Goal: Task Accomplishment & Management: Manage account settings

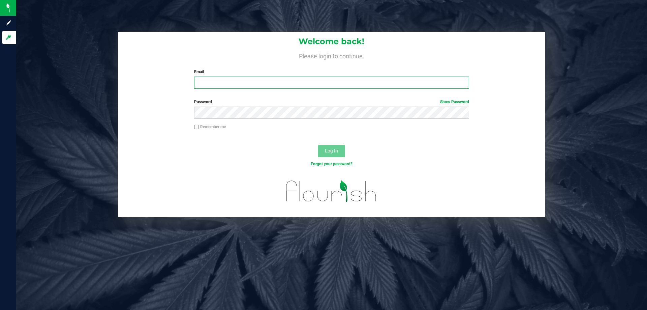
click at [275, 82] on input "Email" at bounding box center [331, 83] width 275 height 12
type input "[EMAIL_ADDRESS][DOMAIN_NAME]"
click at [318, 145] on button "Log In" at bounding box center [331, 151] width 27 height 12
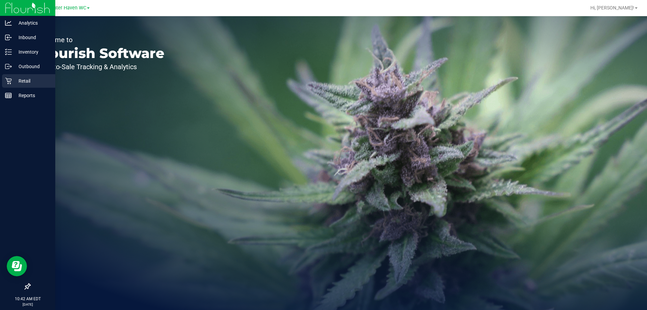
click at [16, 76] on div "Retail" at bounding box center [28, 80] width 53 height 13
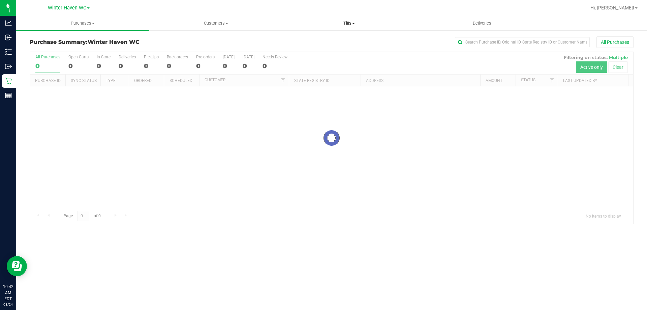
click at [346, 23] on span "Tills" at bounding box center [349, 23] width 133 height 6
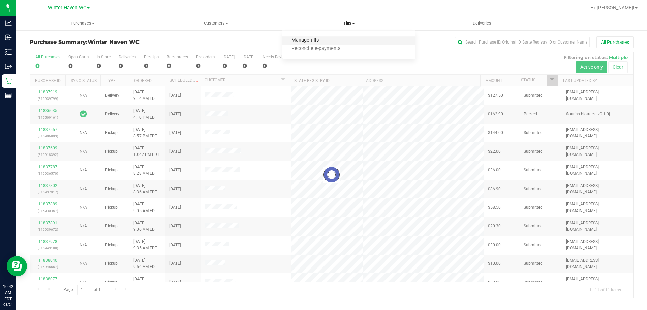
click at [324, 39] on span "Manage tills" at bounding box center [306, 41] width 46 height 6
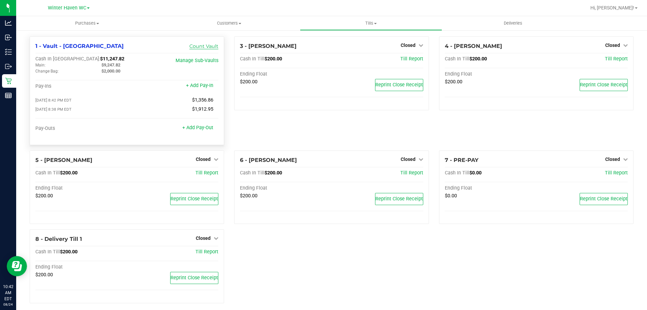
click at [203, 46] on link "Count Vault" at bounding box center [204, 46] width 29 height 6
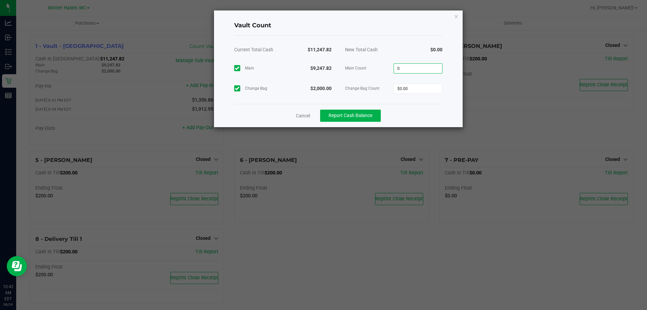
click at [416, 69] on input "0" at bounding box center [418, 68] width 48 height 9
type input "$9,247.82"
type input "$2,000.00"
click at [419, 47] on strong "$11,247.82" at bounding box center [431, 49] width 24 height 5
click at [341, 129] on ngb-modal-window "Vault Count Current Total Cash $11,247.82 New Total Cash $11,247.82 Main $9,247…" at bounding box center [326, 155] width 653 height 310
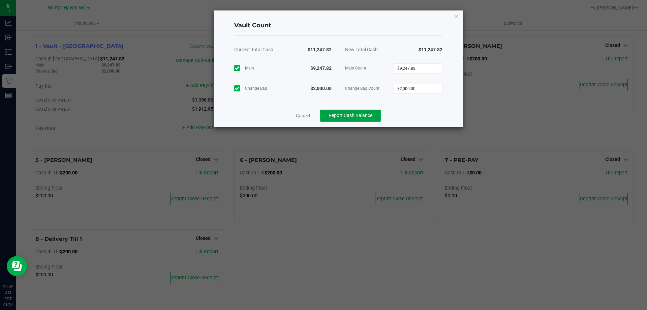
click at [346, 113] on span "Report Cash Balance" at bounding box center [351, 115] width 44 height 5
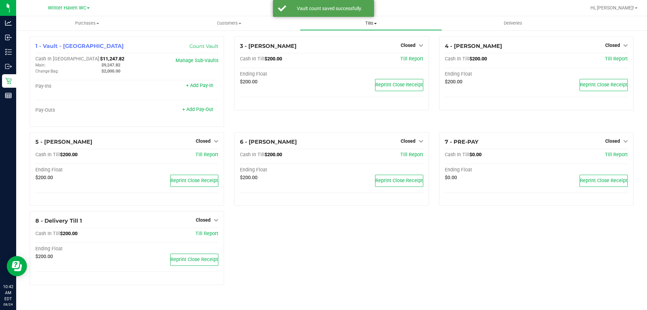
click at [362, 23] on span "Tills" at bounding box center [370, 23] width 141 height 6
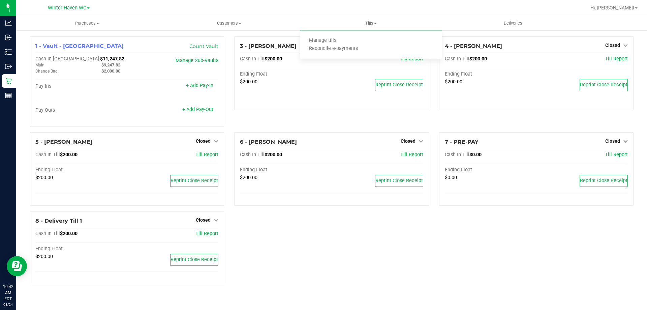
click at [260, 32] on div "1 - Vault - Winter Haven Count Vault Cash In Vault: $11,247.82 Main: $9,247.82 …" at bounding box center [331, 163] width 631 height 267
click at [373, 22] on span "Tills" at bounding box center [371, 23] width 142 height 6
click at [341, 49] on span "Reconcile e-payments" at bounding box center [333, 49] width 67 height 6
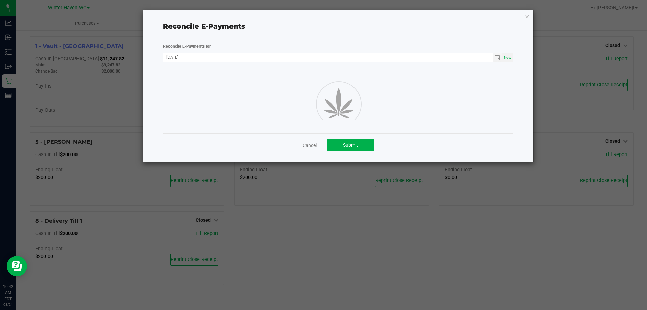
click at [511, 56] on span "Now" at bounding box center [508, 58] width 7 height 4
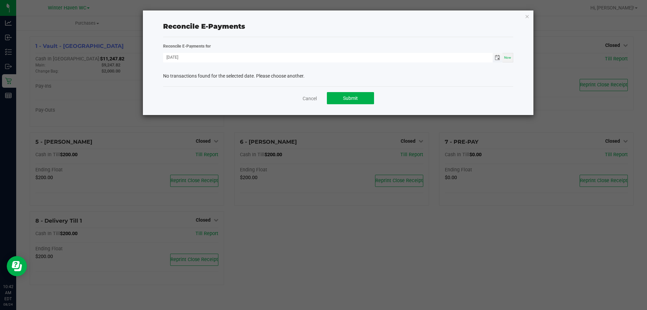
click at [497, 57] on span "Toggle calendar" at bounding box center [497, 57] width 5 height 5
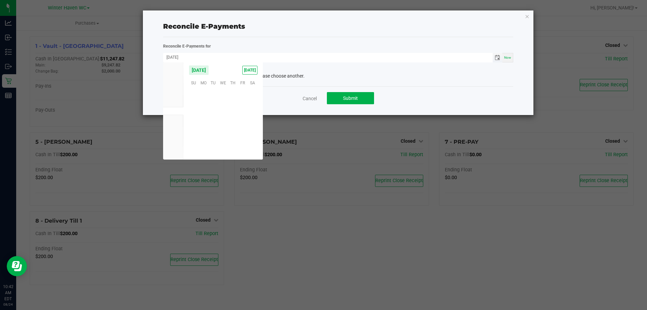
scroll to position [109297, 0]
click at [253, 123] on span "23" at bounding box center [253, 124] width 10 height 10
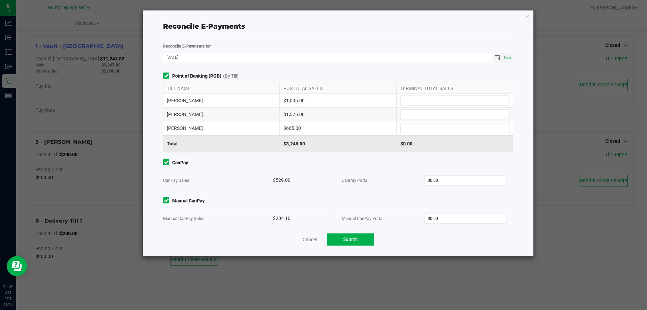
click at [327, 63] on div "Reconcile E-Payments for [DATE] Now Point of Banking (POB) (By Till) TILL NAME …" at bounding box center [338, 134] width 361 height 185
click at [495, 55] on span "Toggle calendar" at bounding box center [497, 57] width 5 height 5
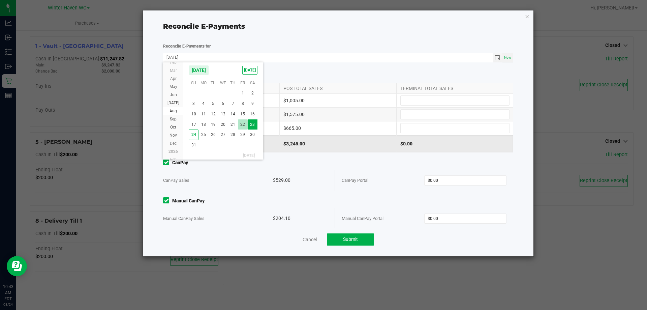
click at [240, 123] on span "22" at bounding box center [243, 124] width 10 height 10
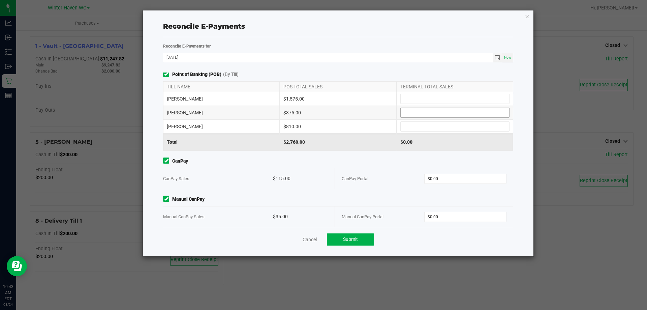
scroll to position [0, 0]
click at [498, 61] on span "Toggle calendar" at bounding box center [498, 57] width 10 height 9
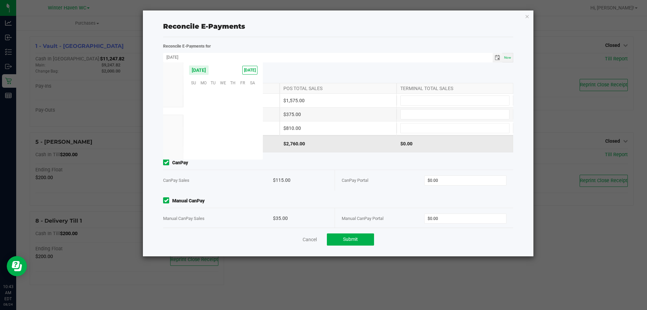
scroll to position [109297, 0]
click at [210, 126] on span "19" at bounding box center [213, 124] width 10 height 10
type input "[DATE]"
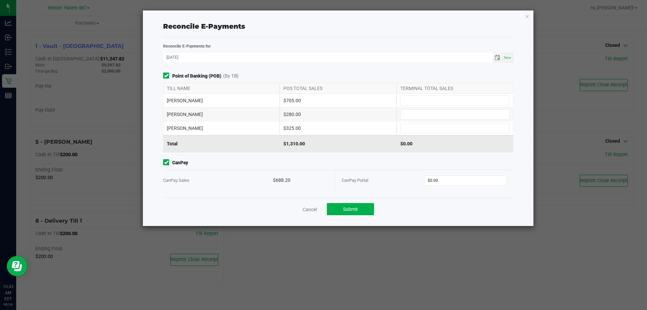
click at [530, 16] on div "Reconcile E-Payments Reconcile E-Payments for [DATE] Now Point of Banking (POB)…" at bounding box center [338, 117] width 391 height 215
click at [528, 16] on icon "button" at bounding box center [527, 16] width 5 height 8
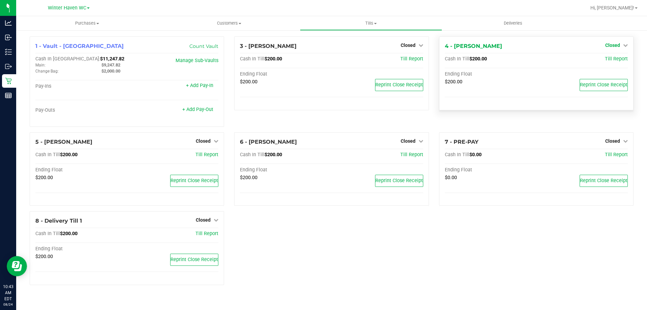
click at [616, 43] on span "Closed" at bounding box center [613, 44] width 15 height 5
click at [609, 58] on link "Open Till" at bounding box center [613, 59] width 18 height 5
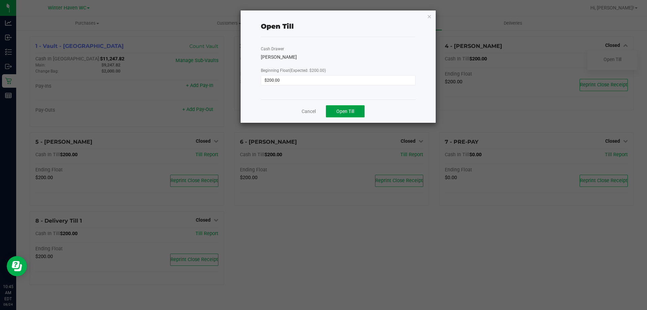
click at [326, 112] on button "Open Till" at bounding box center [345, 111] width 39 height 12
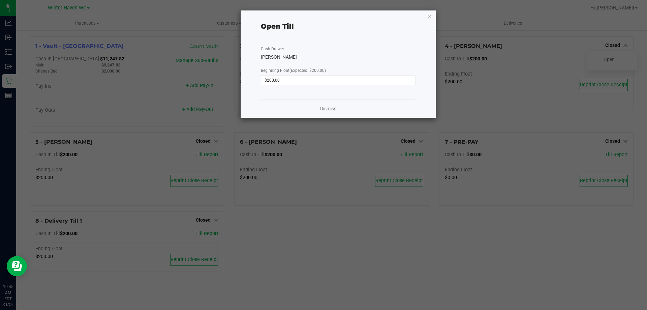
click at [322, 110] on link "Dismiss" at bounding box center [328, 108] width 16 height 7
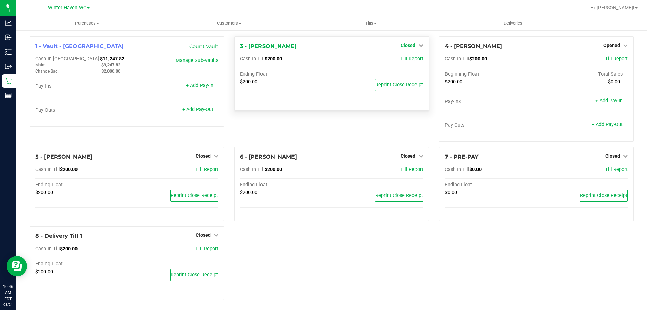
click at [404, 44] on span "Closed" at bounding box center [408, 44] width 15 height 5
click at [407, 61] on link "Open Till" at bounding box center [408, 59] width 18 height 5
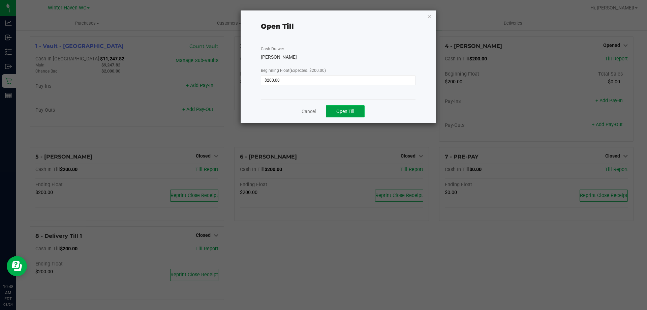
click at [352, 111] on span "Open Till" at bounding box center [346, 111] width 18 height 5
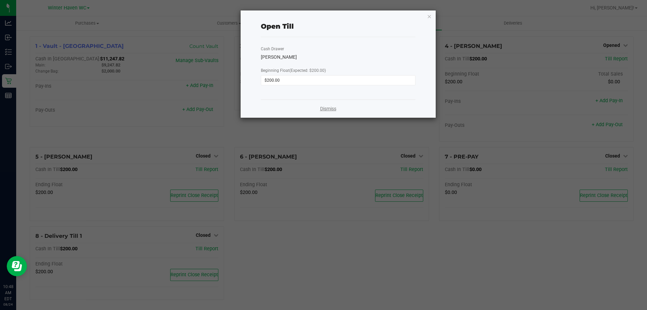
click at [321, 109] on link "Dismiss" at bounding box center [328, 108] width 16 height 7
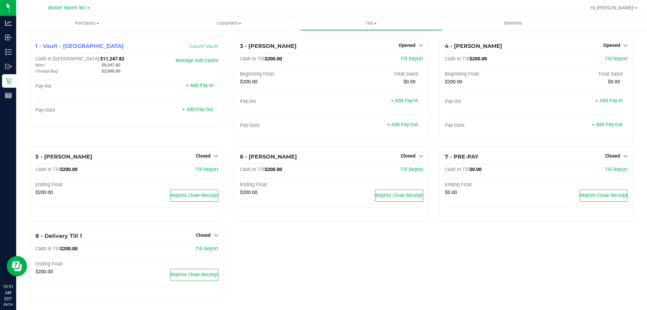
click at [390, 258] on div "1 - Vault - Winter Haven Count Vault Cash In Vault: $11,247.82 Main: $9,247.82 …" at bounding box center [332, 170] width 614 height 269
click at [428, 245] on div "1 - Vault - Winter Haven Count Vault Cash In Vault: $11,247.82 Main: $9,247.82 …" at bounding box center [332, 170] width 614 height 269
